Goal: Task Accomplishment & Management: Manage account settings

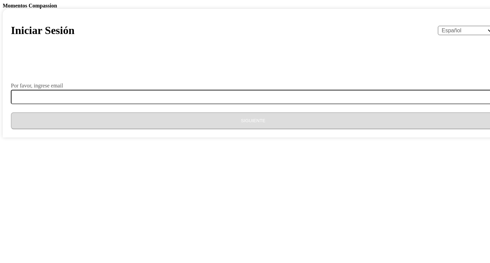
select select "es"
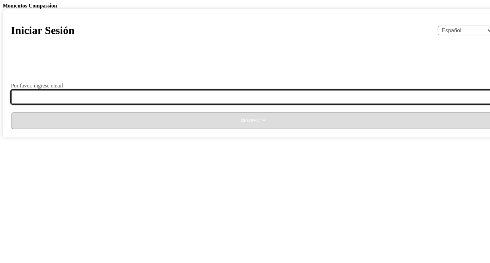
click at [218, 104] on input "Por favor, ingrese email" at bounding box center [257, 97] width 493 height 14
paste input "761726"
type input "7"
click at [234, 104] on input "Por favor, ingrese email" at bounding box center [257, 97] width 493 height 14
type input "[EMAIL_ADDRESS][DOMAIN_NAME]"
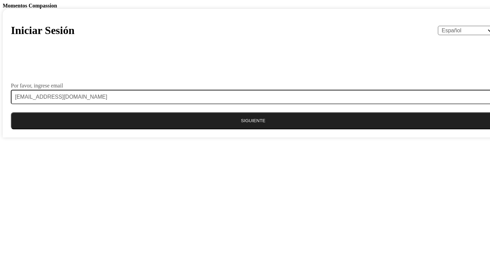
click at [234, 129] on button "Siguiente" at bounding box center [253, 120] width 485 height 17
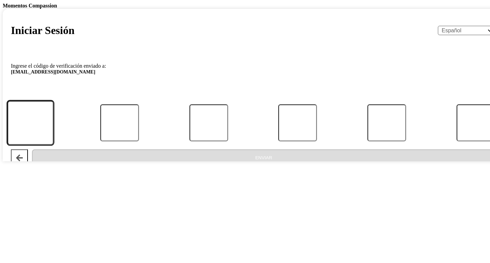
click at [54, 145] on input "Código" at bounding box center [30, 123] width 46 height 44
type input "5"
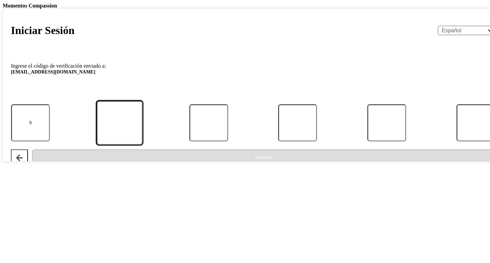
type input "0"
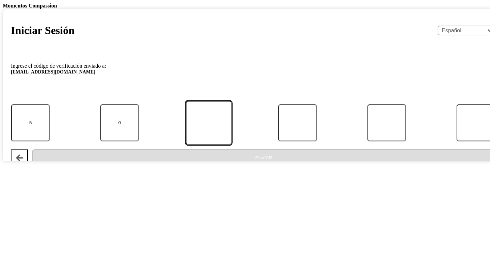
type input "6"
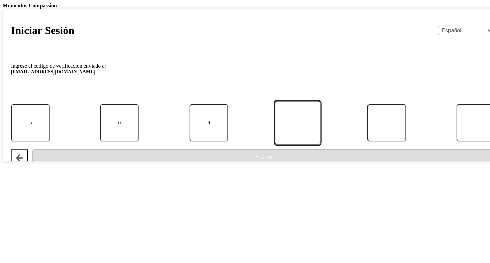
type input "5"
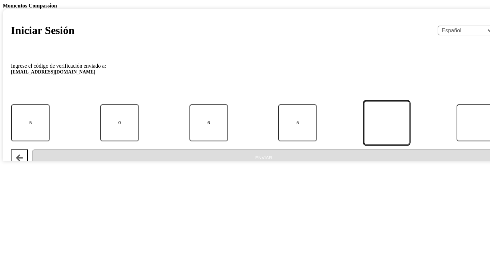
type input "0"
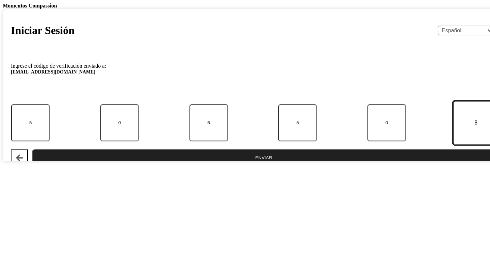
type input "8"
click at [32, 149] on button "Enviar" at bounding box center [264, 157] width 464 height 17
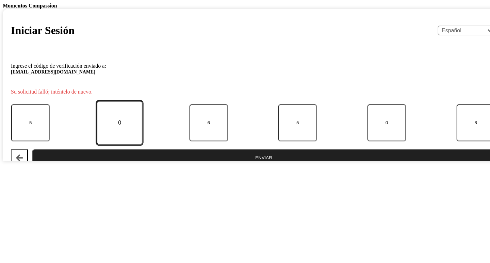
click at [143, 145] on input "0" at bounding box center [120, 123] width 46 height 44
type input "8"
click at [218, 166] on button "Enviar" at bounding box center [264, 157] width 464 height 17
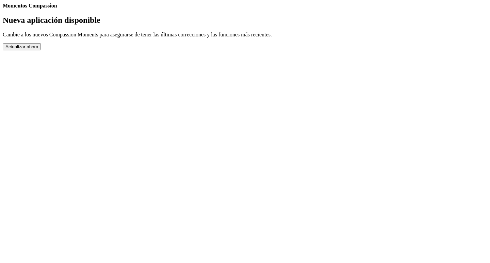
click at [41, 50] on button "Actualizar ahora" at bounding box center [22, 46] width 38 height 7
